Goal: Communication & Community: Answer question/provide support

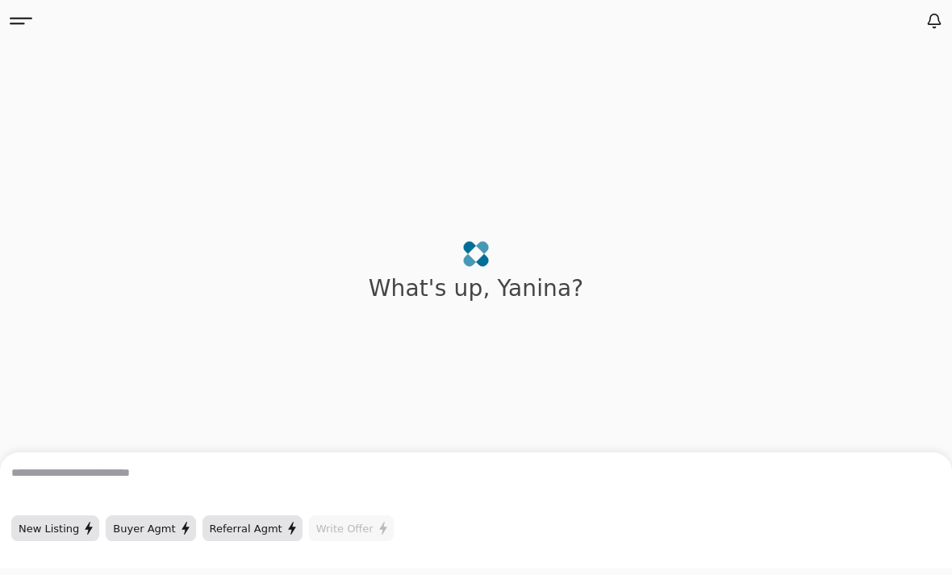
click at [18, 15] on icon at bounding box center [21, 21] width 23 height 23
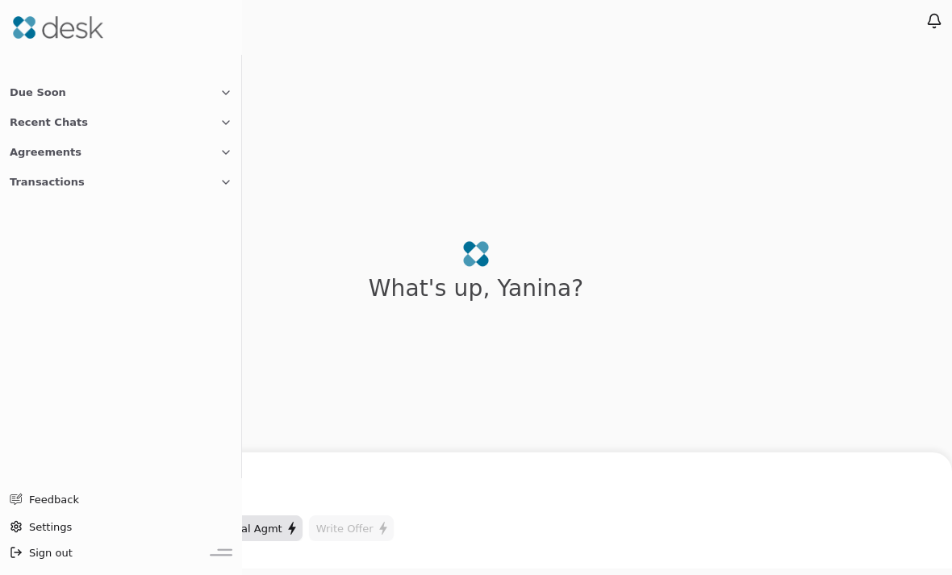
click at [27, 125] on span "Recent Chats" at bounding box center [49, 122] width 78 height 17
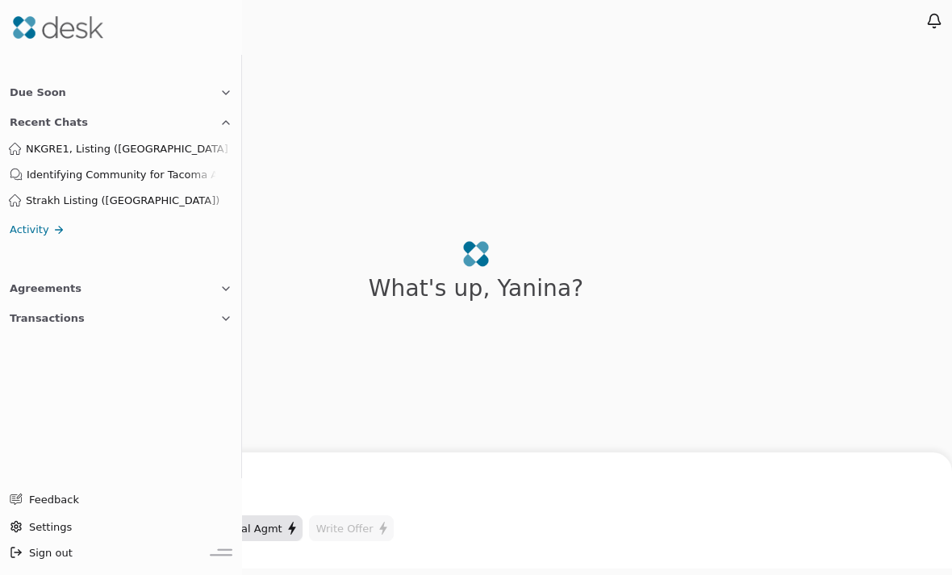
click at [49, 147] on span "NKGRE1, Listing ([GEOGRAPHIC_DATA] )" at bounding box center [129, 148] width 206 height 17
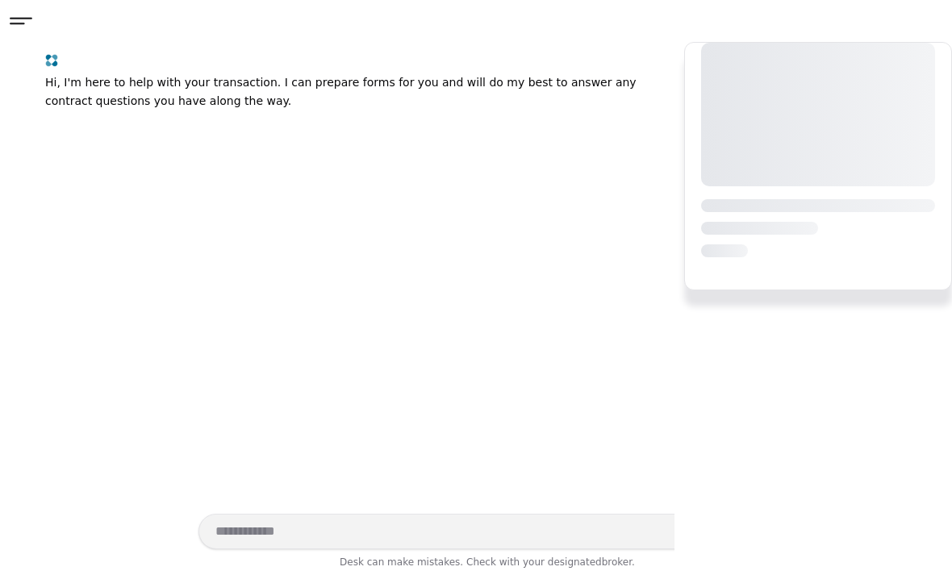
scroll to position [288, 0]
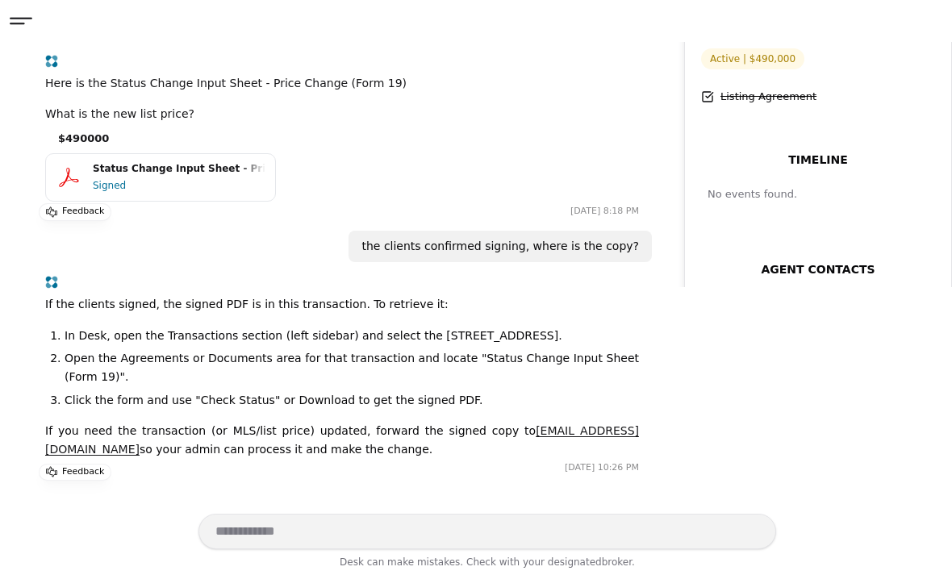
click at [254, 523] on textarea "Write your prompt here" at bounding box center [487, 532] width 578 height 36
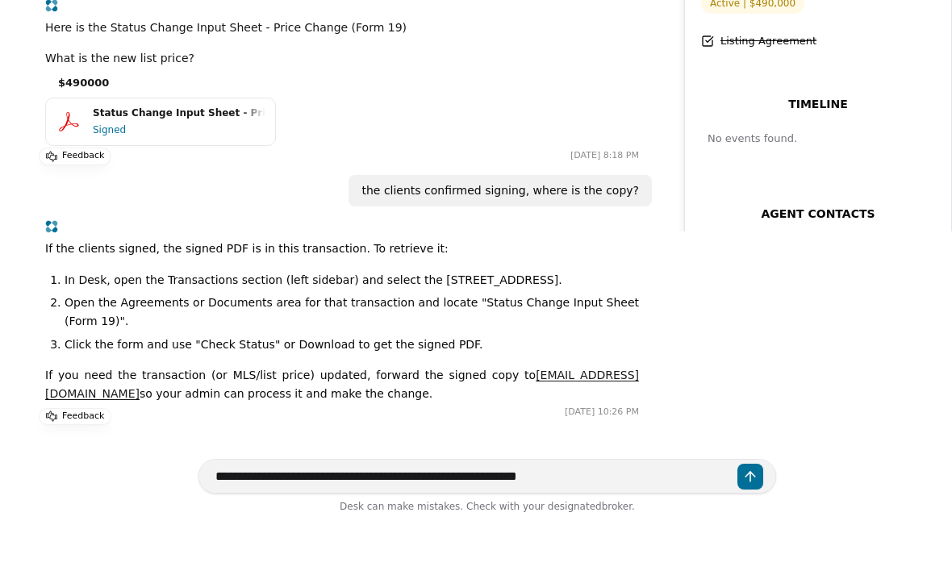
click at [748, 515] on textarea "**********" at bounding box center [487, 532] width 578 height 35
click at [735, 515] on textarea "**********" at bounding box center [487, 532] width 578 height 35
type textarea "**********"
click at [756, 520] on button "Send message" at bounding box center [750, 533] width 26 height 26
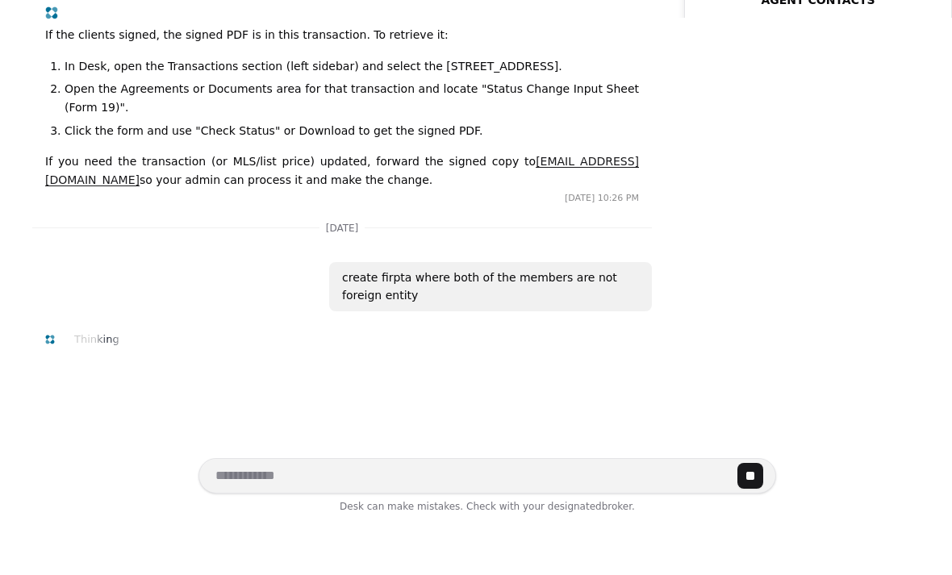
scroll to position [645, 0]
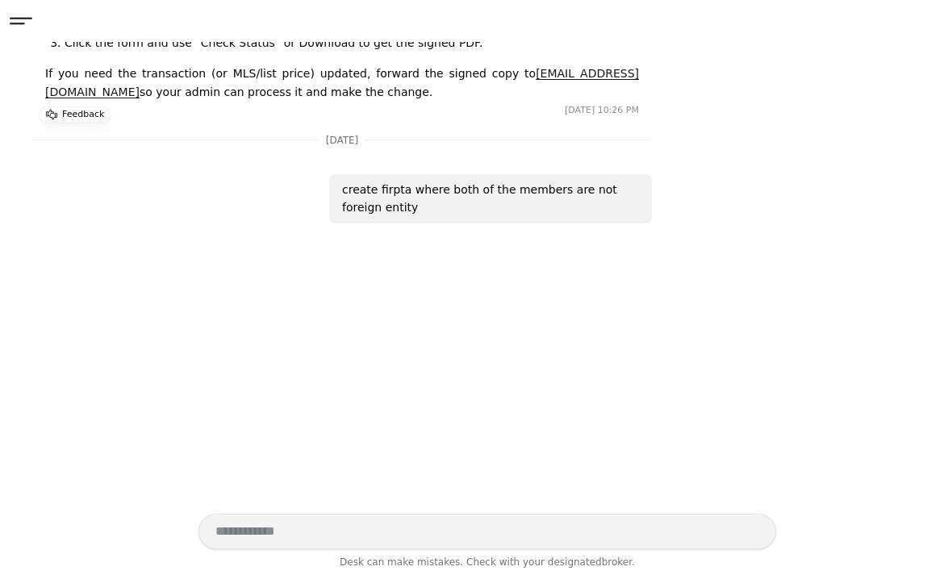
scroll to position [591, 0]
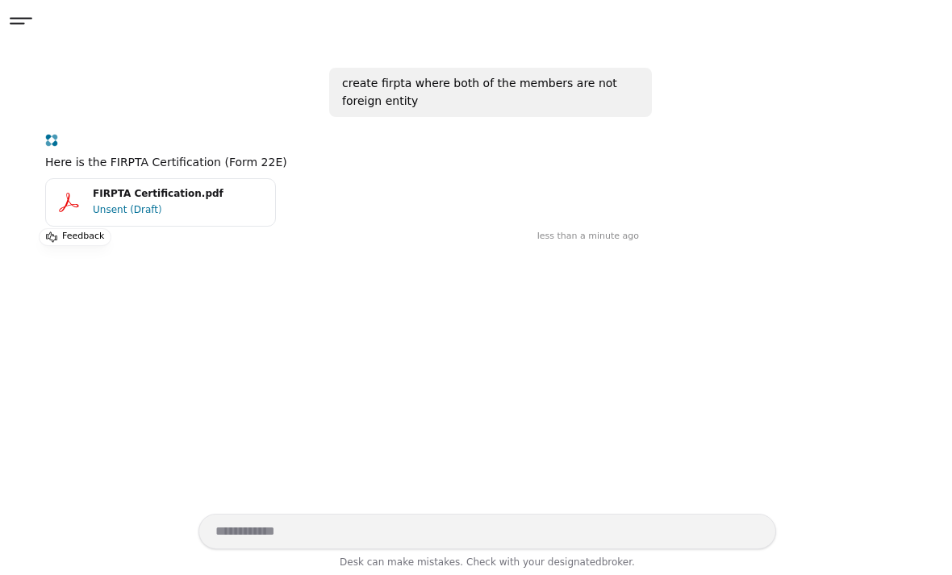
scroll to position [752, 0]
click at [91, 178] on button "FIRPTA Certification.pdf Unsent (Draft)" at bounding box center [160, 202] width 231 height 48
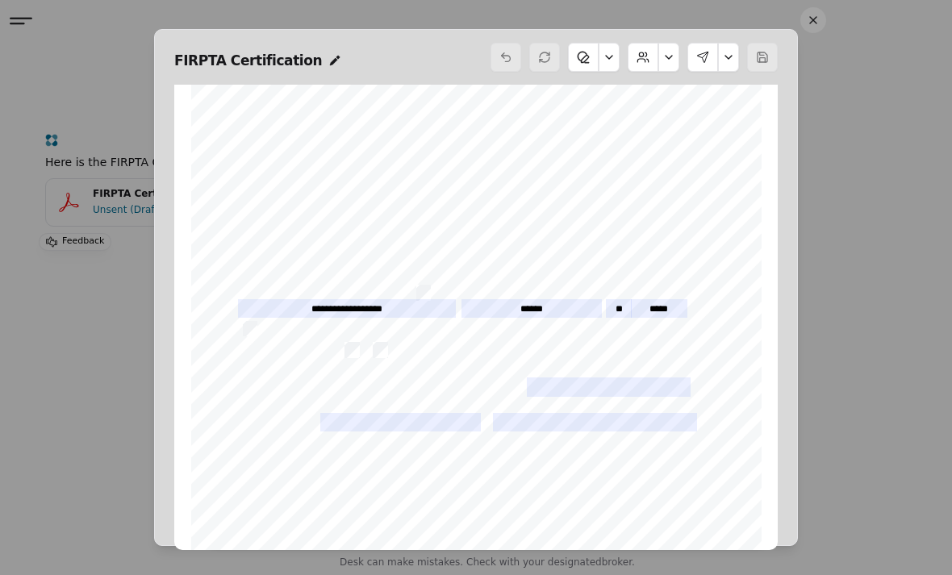
scroll to position [13, 0]
click at [390, 343] on span "AM NOT a non-resident alien (or a foreign corporation, foreign partnership," at bounding box center [542, 345] width 314 height 10
click at [706, 47] on button at bounding box center [702, 57] width 31 height 29
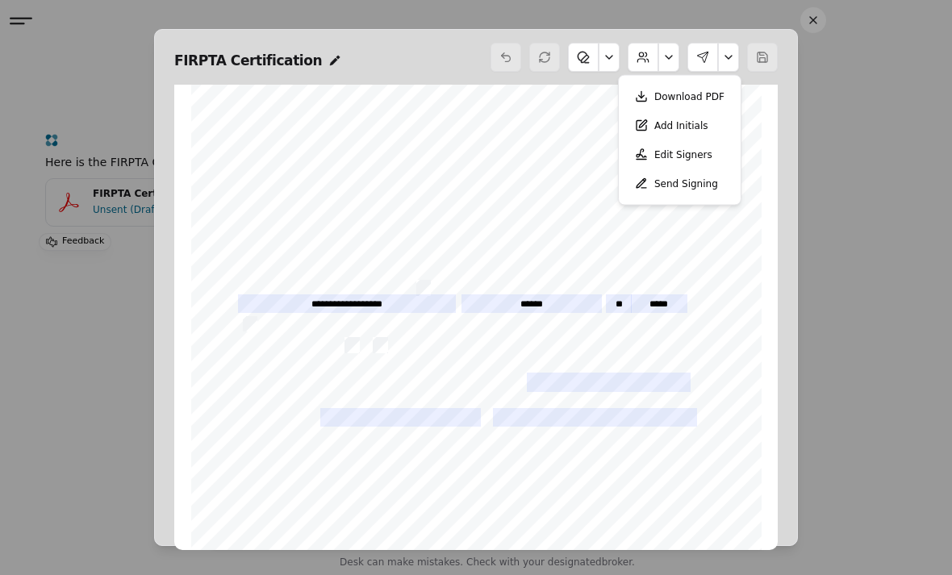
click at [698, 125] on button "Add Initials" at bounding box center [671, 125] width 93 height 29
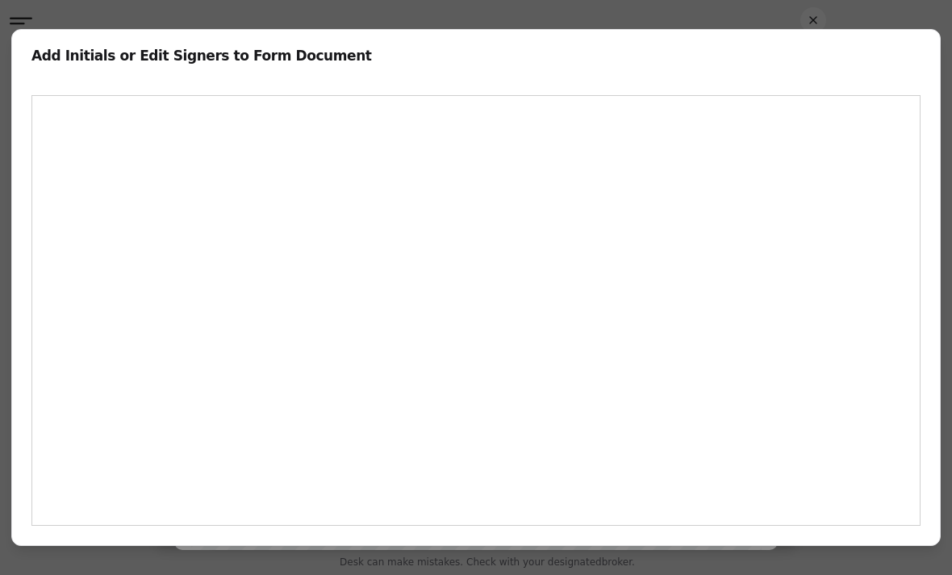
click at [927, 315] on div "Are you sure you want to close this dialog? Cancel Close" at bounding box center [476, 320] width 928 height 451
click at [938, 353] on div "Are you sure you want to close this dialog? Cancel Close" at bounding box center [476, 320] width 928 height 451
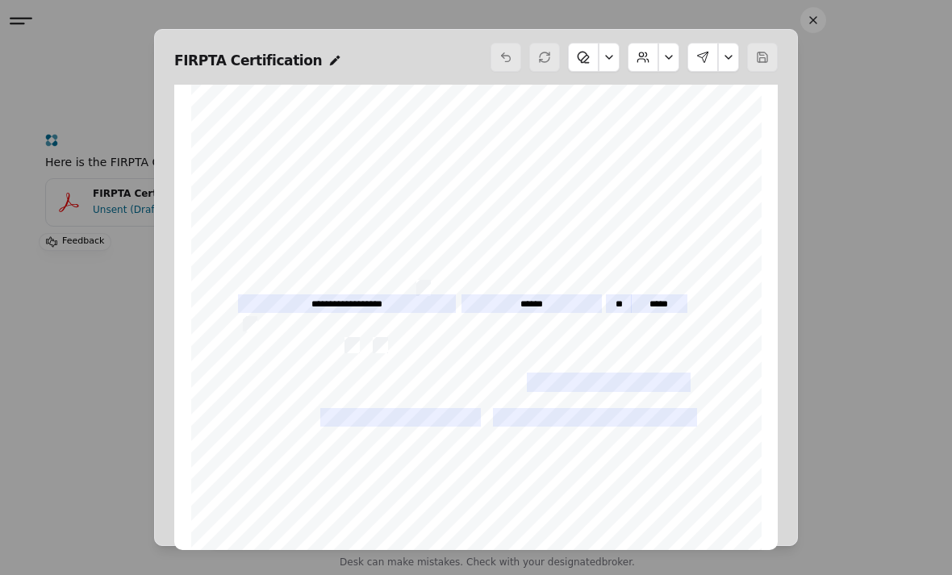
click at [754, 292] on div "Form 22E ©Copyright 2019 FIRPTA Certification Northwest Multiple Listing Servic…" at bounding box center [476, 449] width 570 height 739
click at [727, 57] on button at bounding box center [728, 57] width 21 height 29
click at [710, 123] on button "Add Initials" at bounding box center [671, 125] width 93 height 29
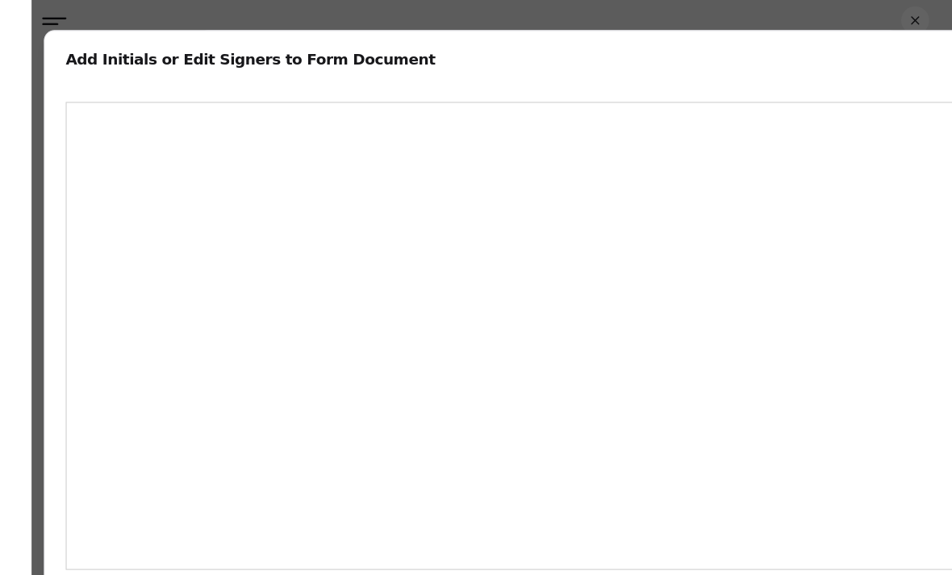
scroll to position [0, 0]
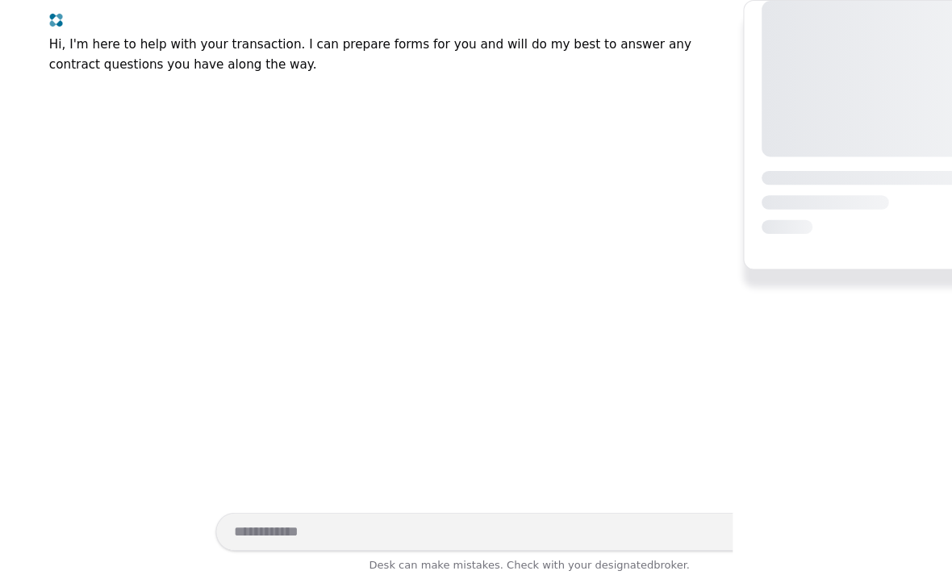
scroll to position [518, 0]
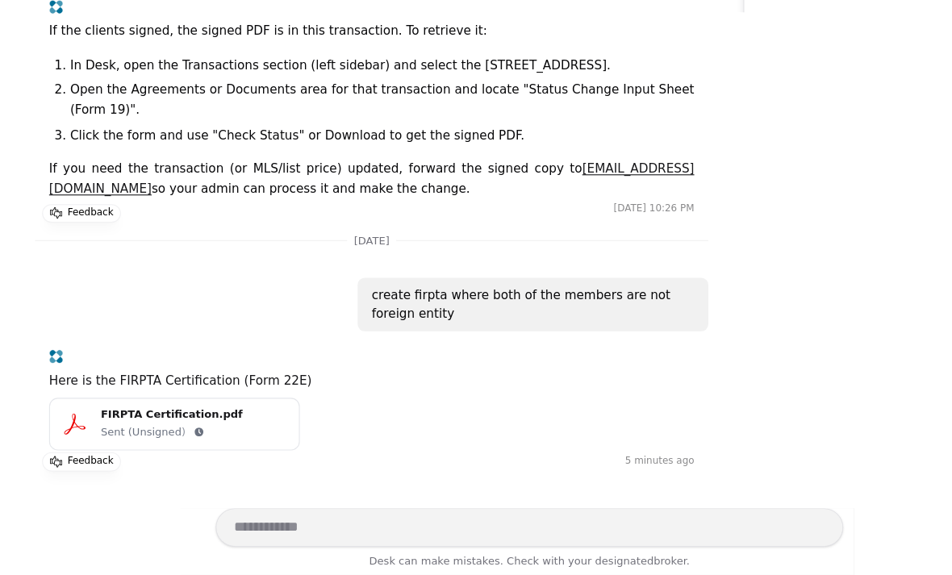
click at [468, 514] on textarea "Write your prompt here" at bounding box center [487, 532] width 578 height 36
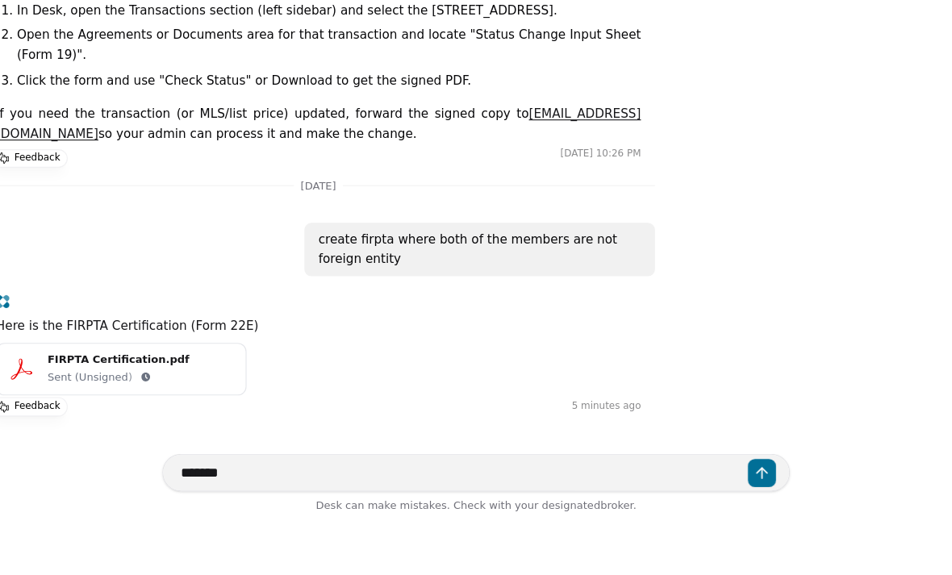
type textarea "********"
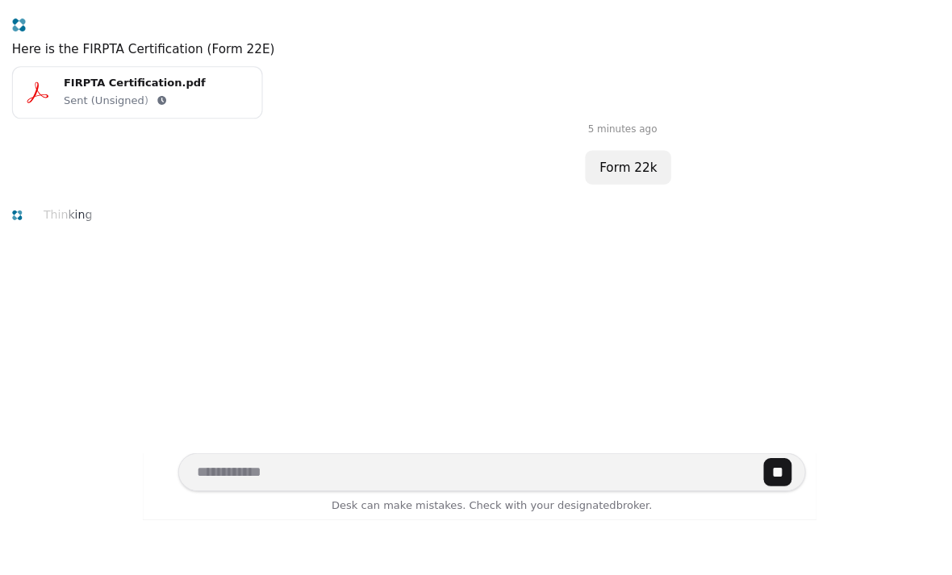
scroll to position [808, 0]
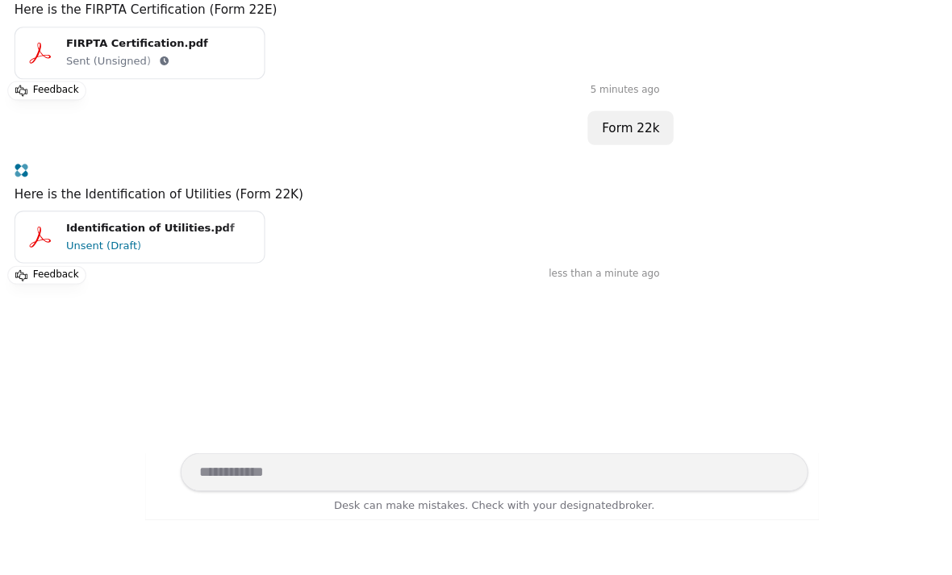
scroll to position [808, 0]
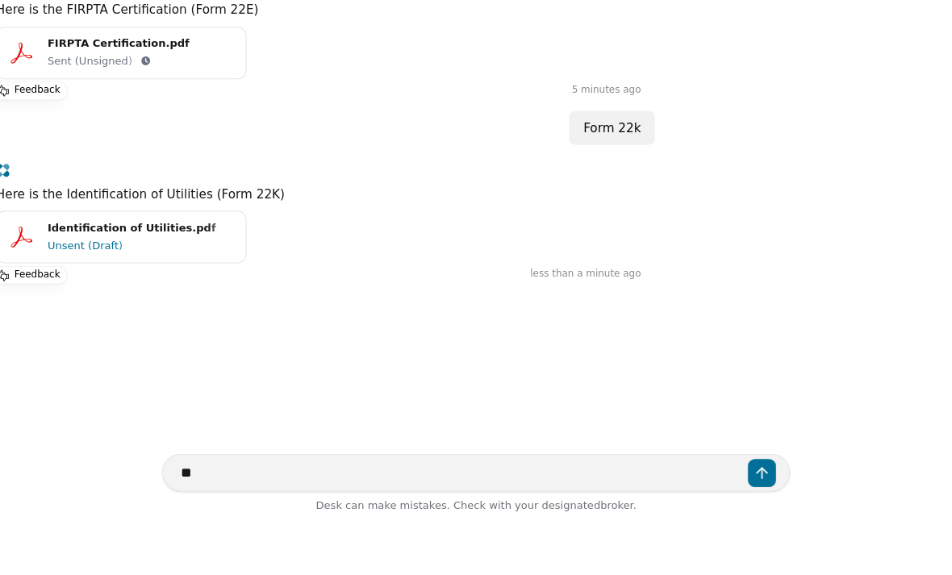
type textarea "*"
click at [688, 515] on textarea "**********" at bounding box center [487, 532] width 578 height 35
type textarea "**********"
click at [737, 520] on button "Send message" at bounding box center [750, 533] width 26 height 26
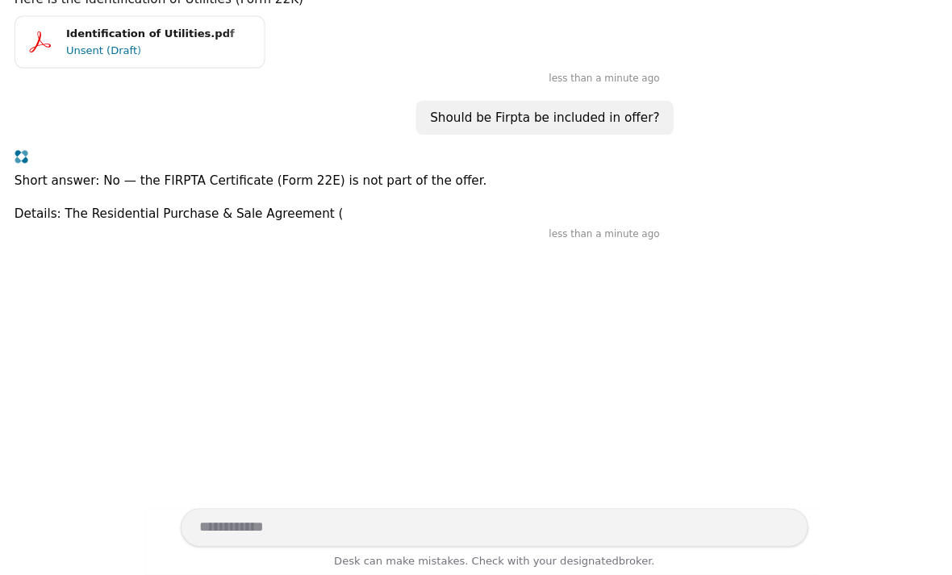
scroll to position [1039, 0]
